Goal: Task Accomplishment & Management: Use online tool/utility

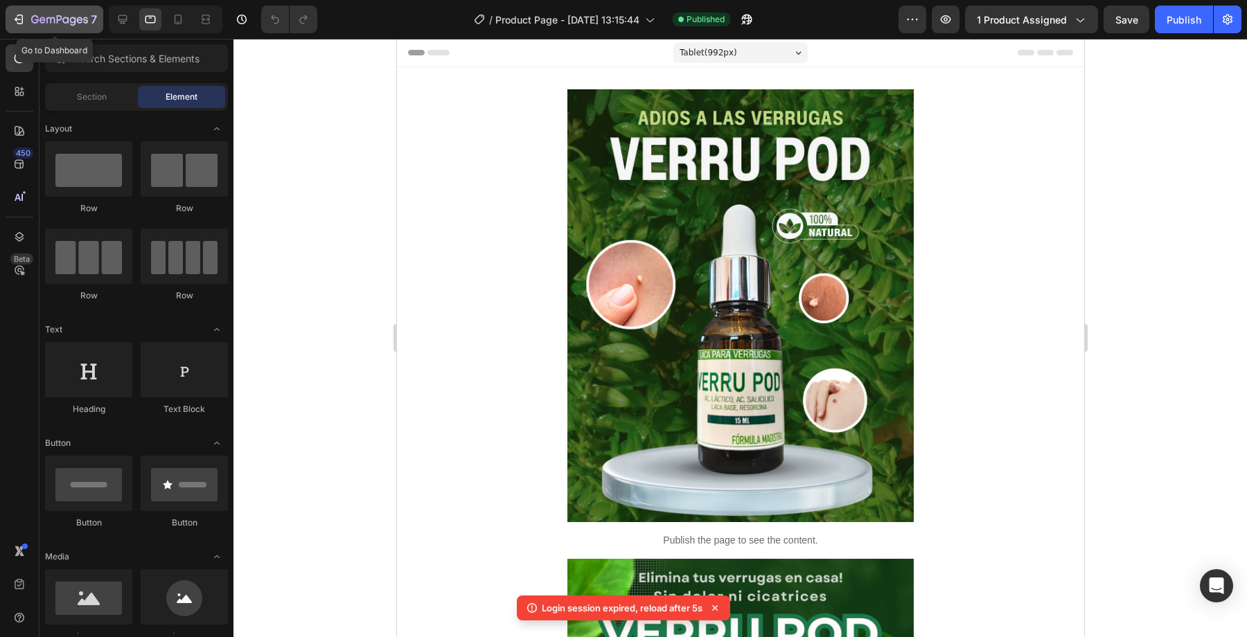
click at [19, 14] on icon "button" at bounding box center [19, 19] width 14 height 14
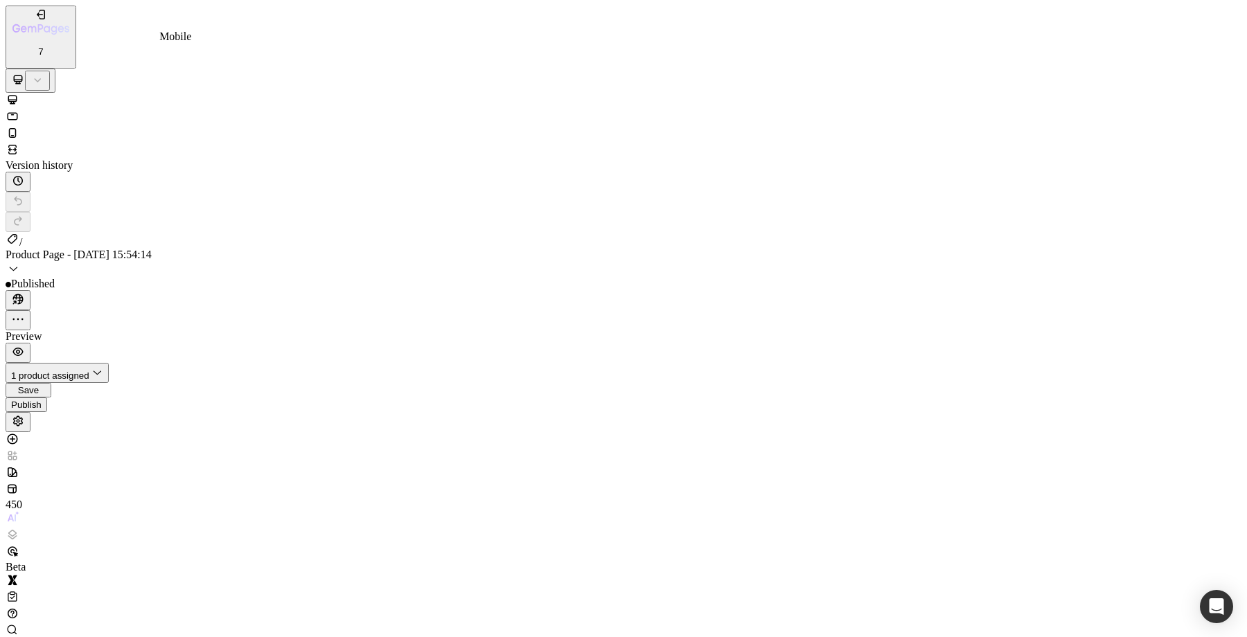
click at [17, 128] on icon at bounding box center [13, 133] width 8 height 10
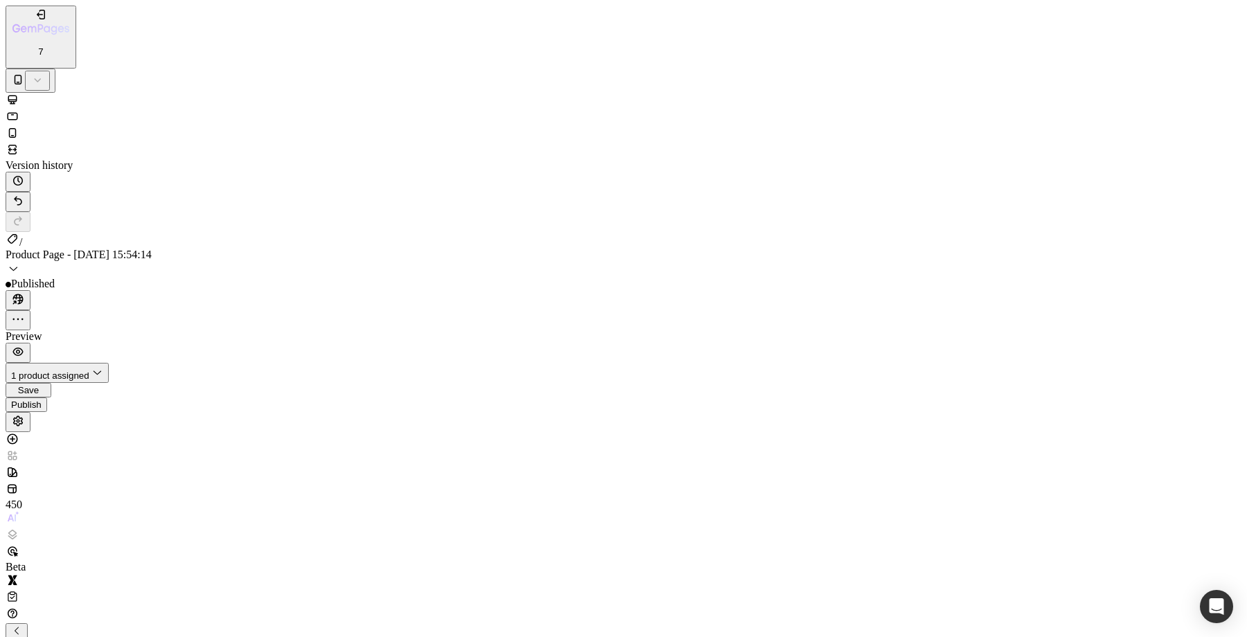
type input "[URL][DOMAIN_NAME]"
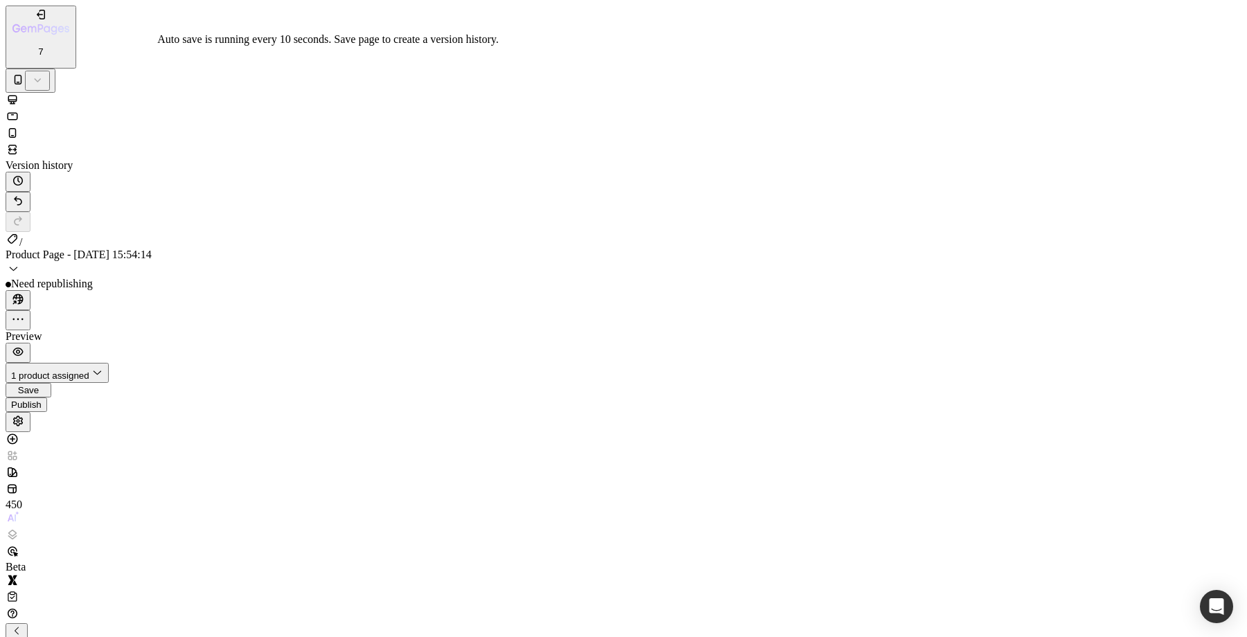
click at [39, 385] on span "Save" at bounding box center [28, 390] width 21 height 10
click at [42, 403] on div "Publish" at bounding box center [26, 408] width 30 height 10
click at [19, 109] on icon at bounding box center [13, 116] width 14 height 14
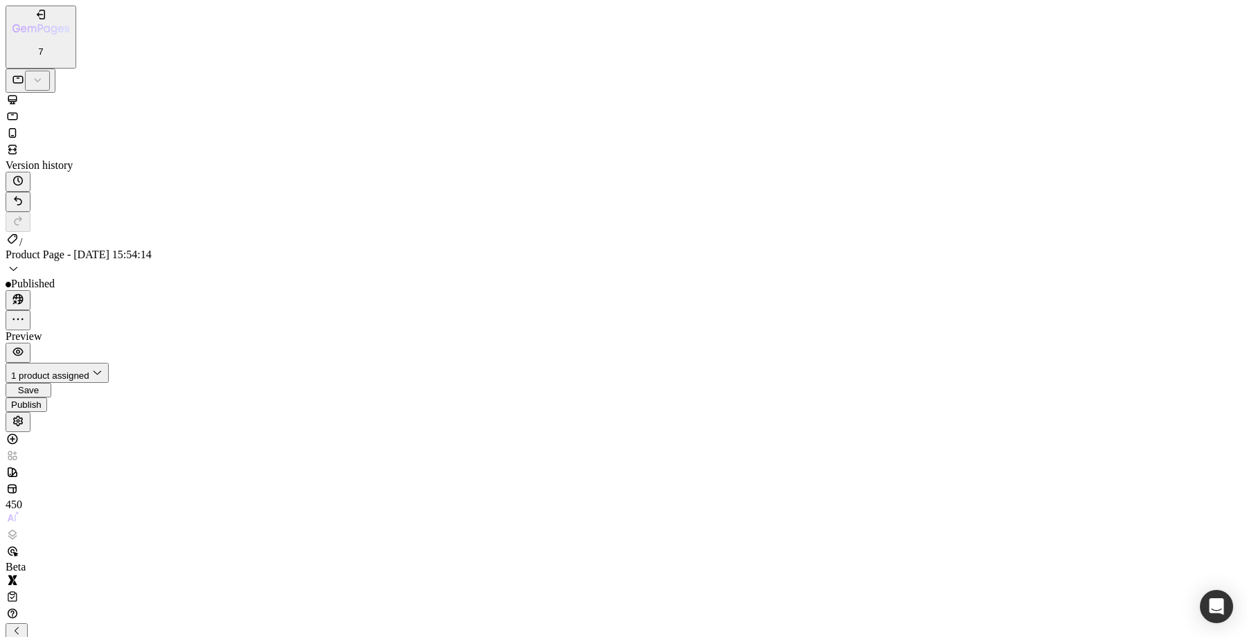
type input "[URL][DOMAIN_NAME]"
click at [34, 385] on icon "button" at bounding box center [28, 390] width 11 height 11
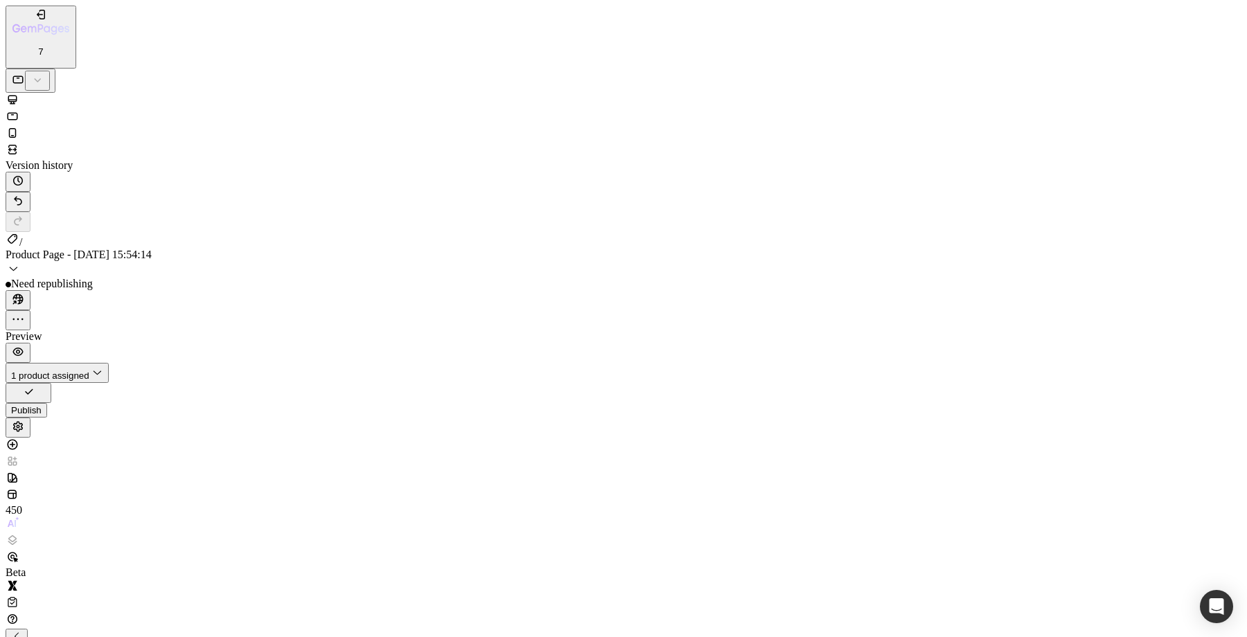
click at [47, 403] on button "Publish" at bounding box center [27, 410] width 42 height 15
click at [119, 93] on div at bounding box center [624, 101] width 1236 height 17
type input "[URL][DOMAIN_NAME]"
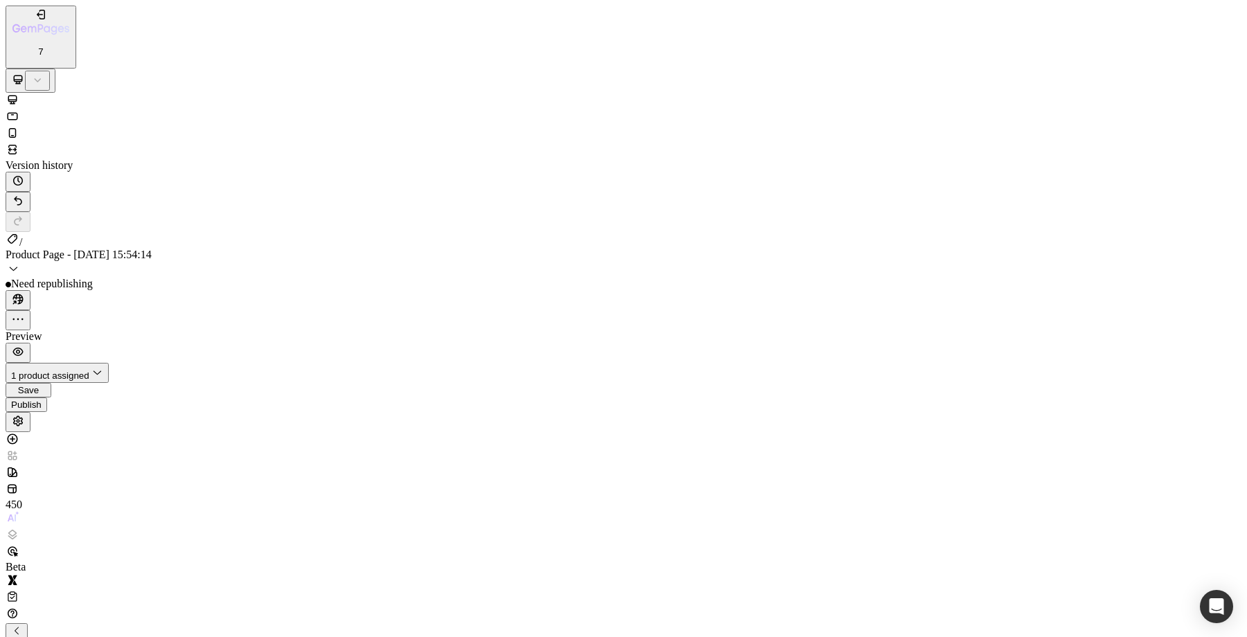
type input "[URL][DOMAIN_NAME]"
click at [51, 383] on button "Save" at bounding box center [29, 390] width 46 height 15
click at [42, 405] on div "Publish" at bounding box center [26, 410] width 30 height 10
